Goal: Task Accomplishment & Management: Manage account settings

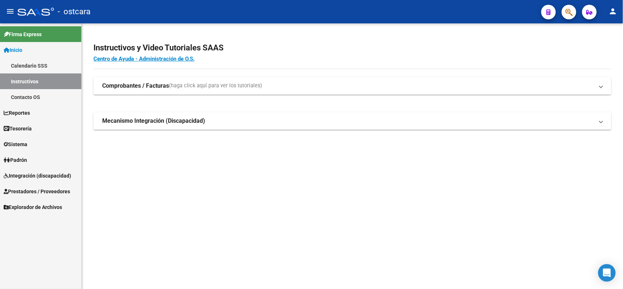
click at [38, 175] on span "Integración (discapacidad)" at bounding box center [37, 175] width 67 height 8
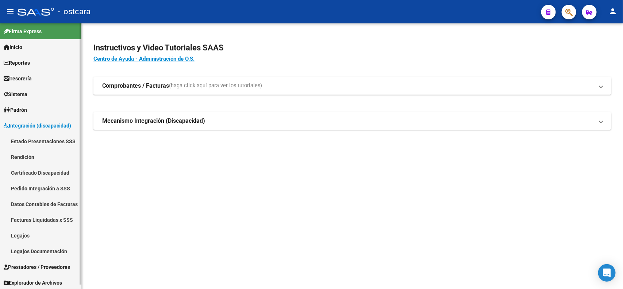
scroll to position [4, 0]
click at [44, 264] on span "Prestadores / Proveedores" at bounding box center [37, 266] width 66 height 8
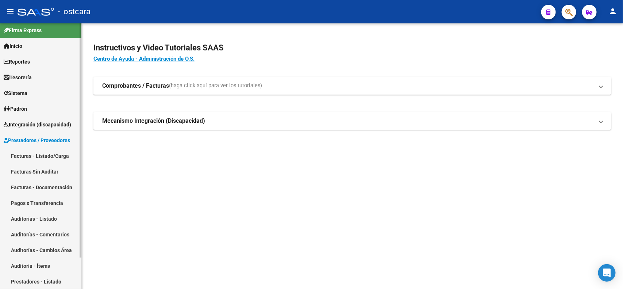
click at [47, 155] on link "Facturas - Listado/Carga" at bounding box center [40, 156] width 81 height 16
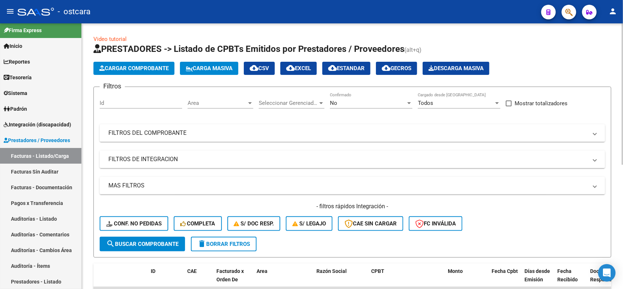
click at [232, 240] on span "delete Borrar Filtros" at bounding box center [223, 243] width 53 height 7
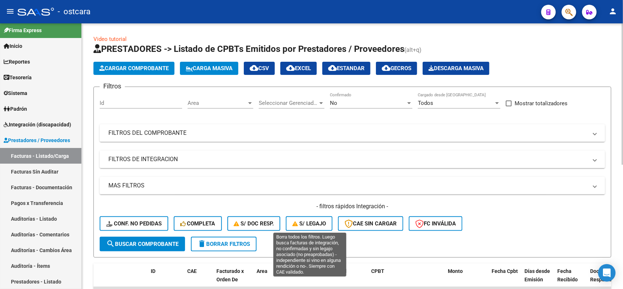
click at [304, 221] on span "S/ legajo" at bounding box center [309, 223] width 34 height 7
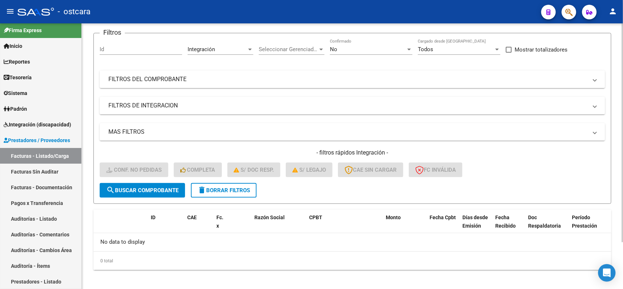
scroll to position [57, 0]
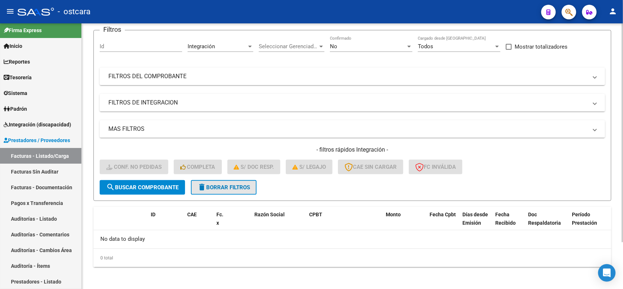
click at [237, 186] on span "delete Borrar Filtros" at bounding box center [223, 187] width 53 height 7
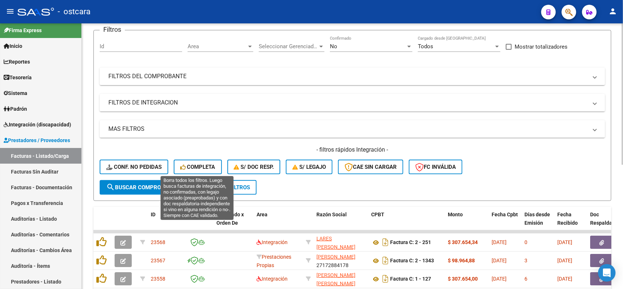
click at [192, 162] on button "Completa" at bounding box center [198, 166] width 48 height 15
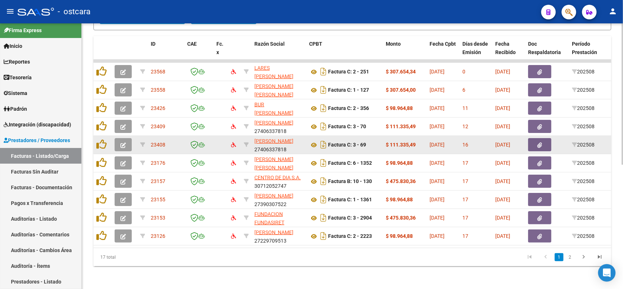
scroll to position [234, 0]
